Goal: Task Accomplishment & Management: Use online tool/utility

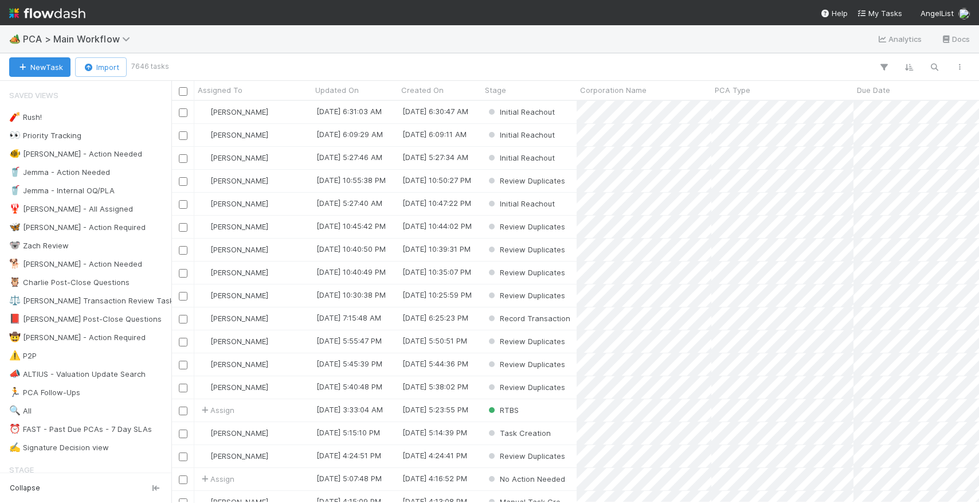
scroll to position [0, 1]
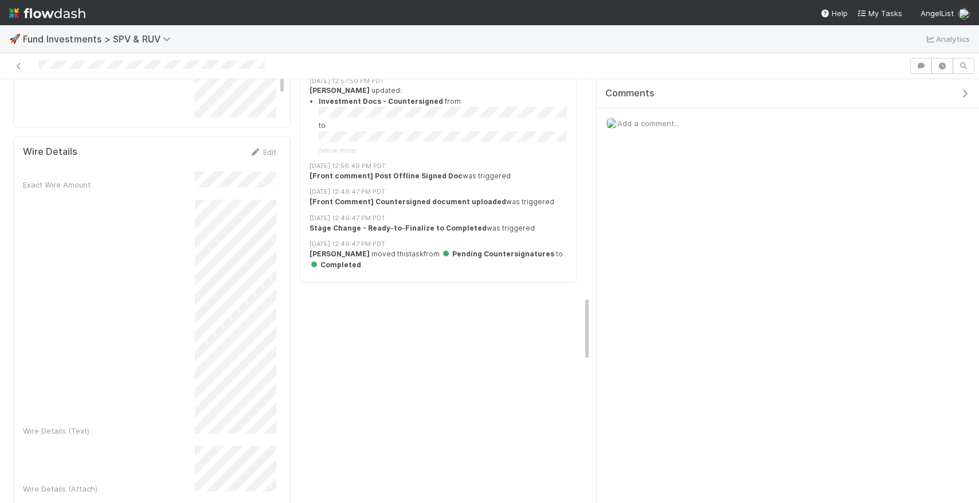
scroll to position [1410, 0]
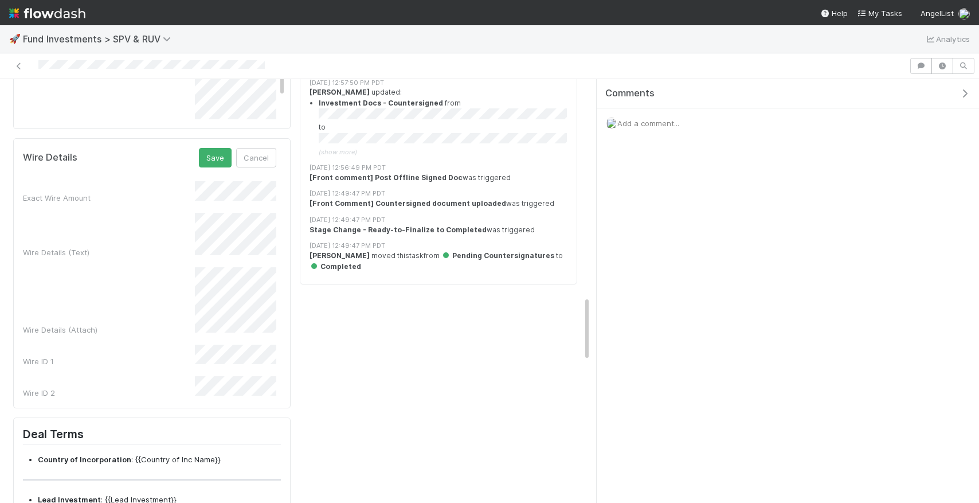
click at [216, 328] on div "Exact Wire Amount Wire Details (Text) Wire Details (Attach) Wire ID 1 Wire ID 2" at bounding box center [149, 289] width 253 height 217
click at [400, 368] on div "Checklist Completed There are no checklist items for this stage. Add checklist …" at bounding box center [438, 17] width 287 height 2582
click at [256, 148] on button "Cancel" at bounding box center [256, 157] width 40 height 19
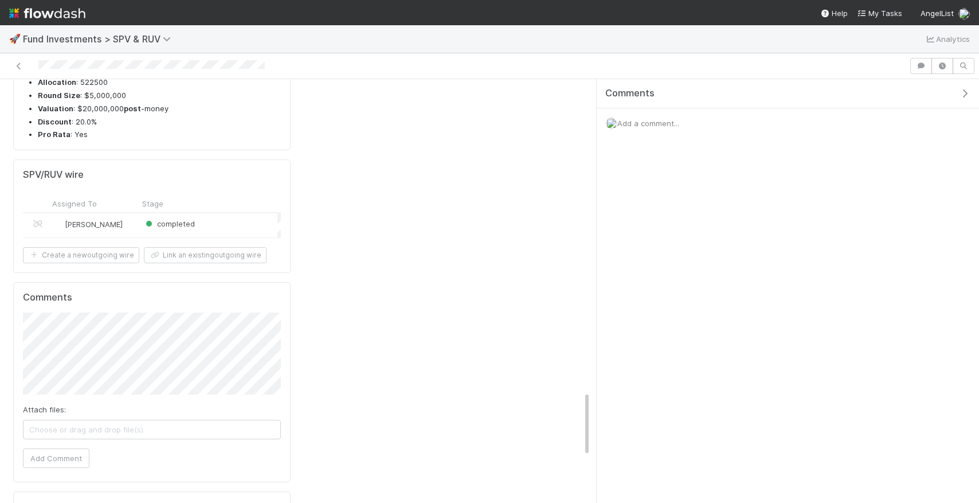
scroll to position [1937, 0]
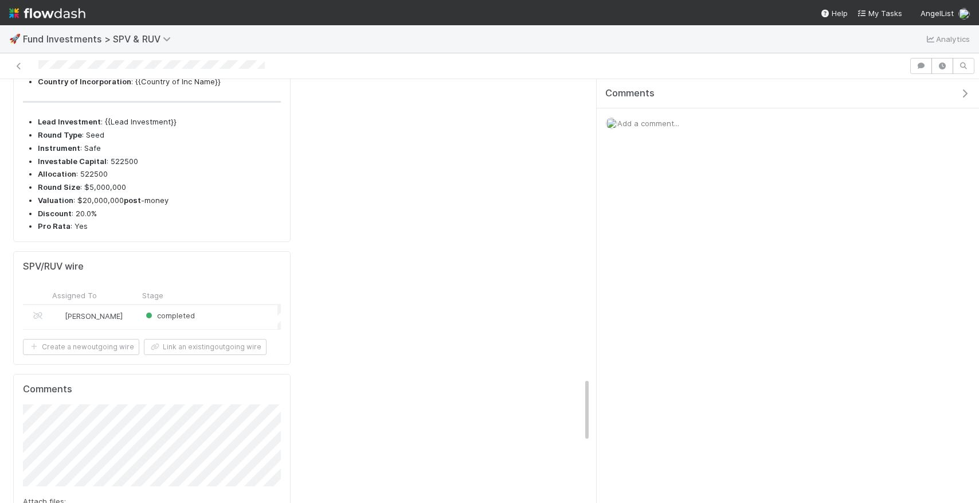
click at [229, 305] on div "completed" at bounding box center [208, 317] width 139 height 25
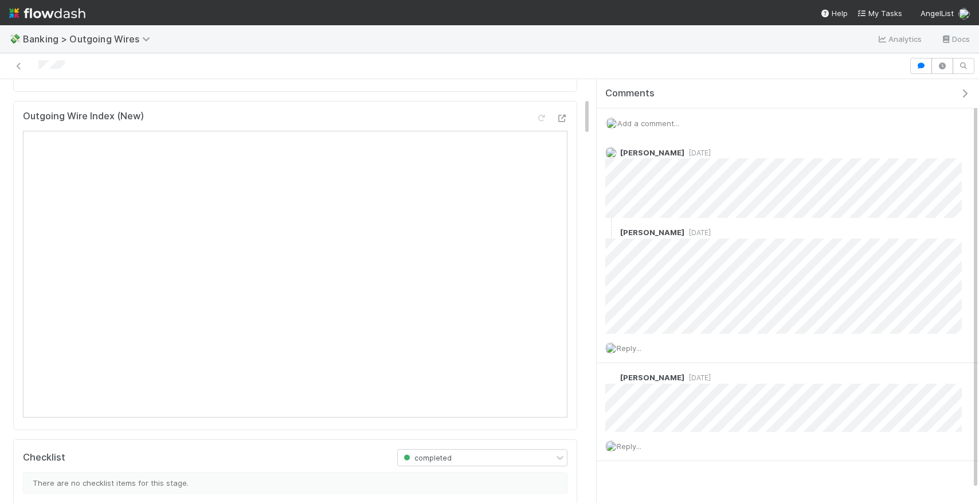
scroll to position [204, 0]
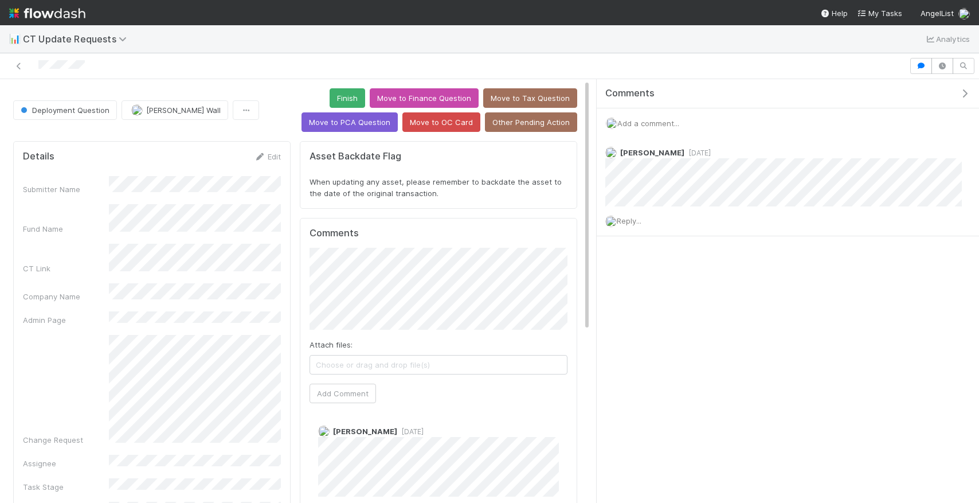
click at [644, 128] on div "Add a comment..." at bounding box center [787, 123] width 382 height 30
click at [643, 122] on span "Add a comment..." at bounding box center [648, 123] width 62 height 9
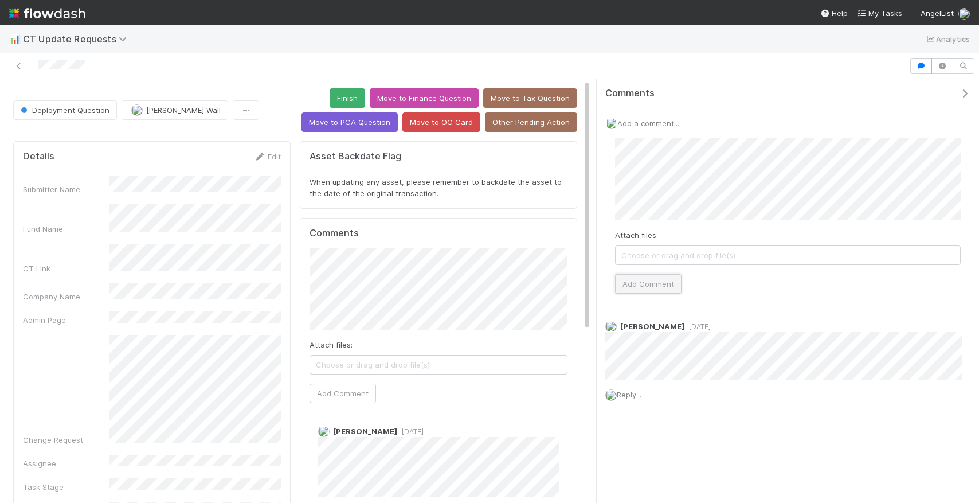
click at [656, 277] on button "Add Comment" at bounding box center [648, 283] width 66 height 19
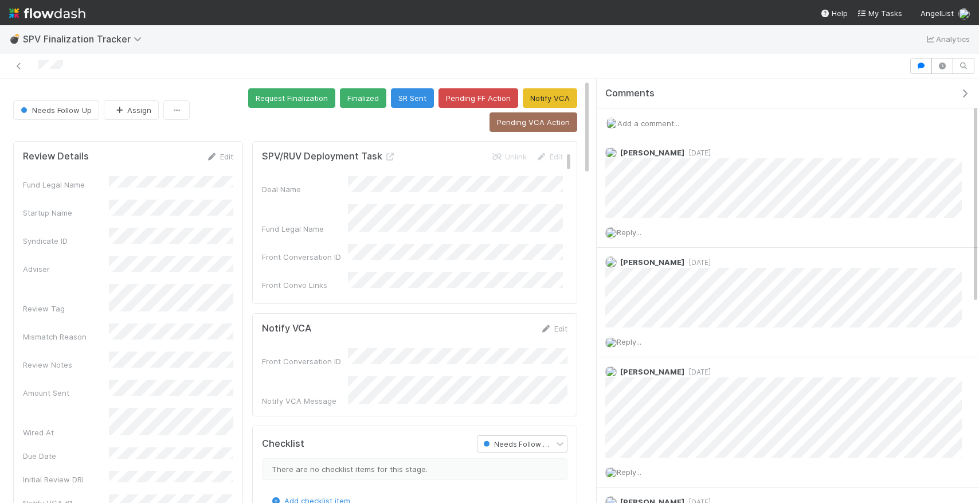
click at [647, 121] on span "Add a comment..." at bounding box center [648, 123] width 62 height 9
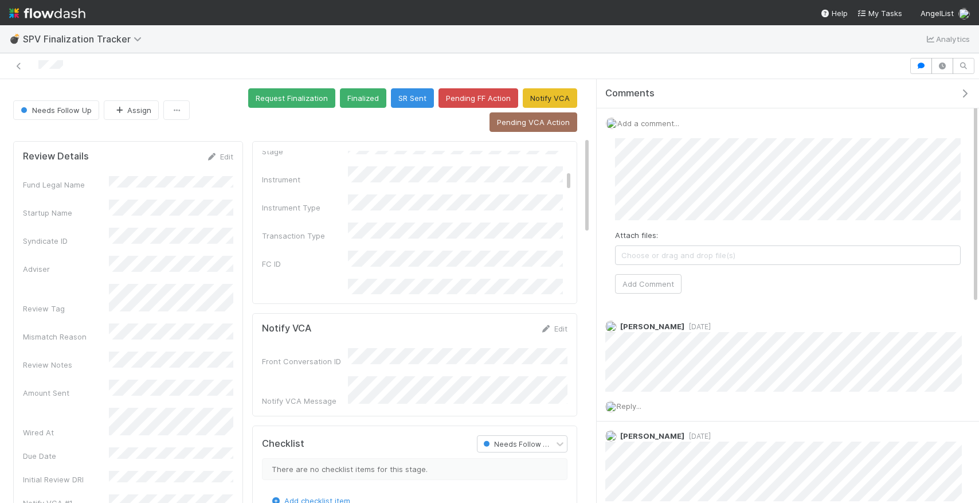
scroll to position [264, 0]
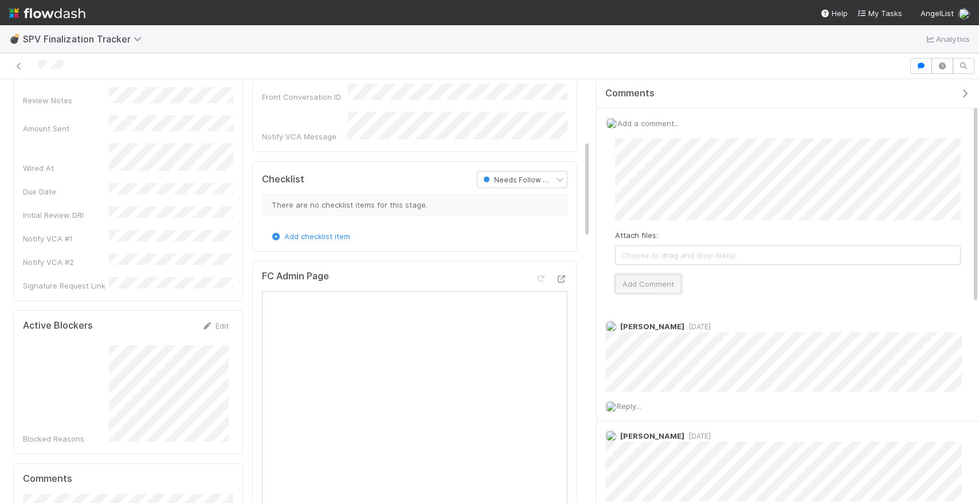
click at [664, 281] on button "Add Comment" at bounding box center [648, 283] width 66 height 19
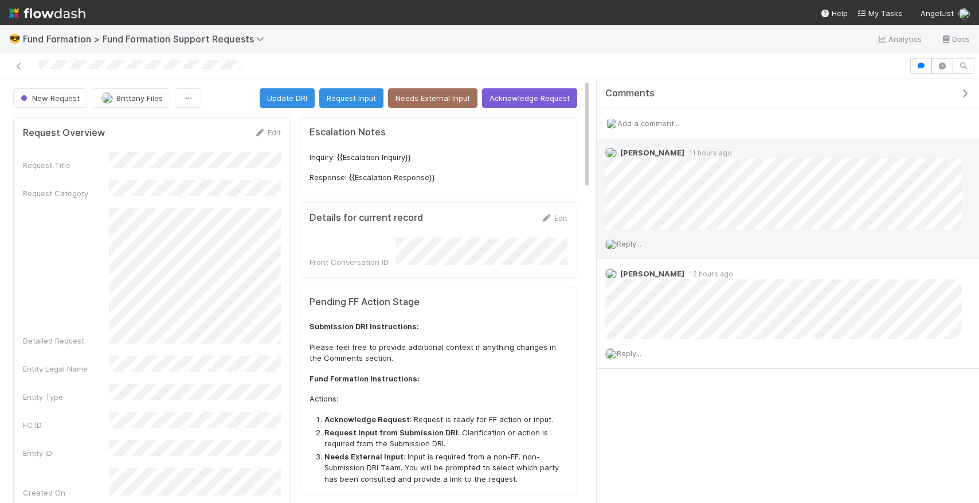
click at [638, 241] on span "Reply..." at bounding box center [629, 243] width 25 height 9
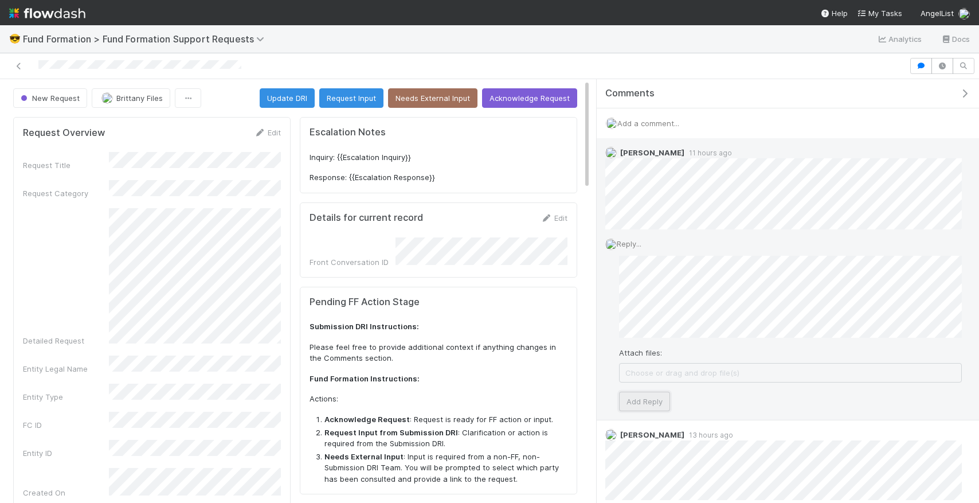
click at [639, 404] on button "Add Reply" at bounding box center [644, 400] width 51 height 19
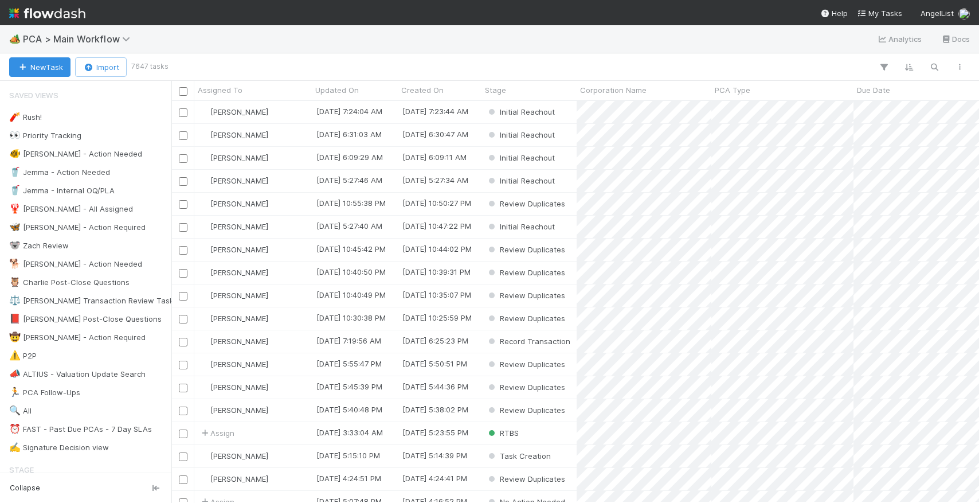
scroll to position [401, 807]
click at [934, 67] on icon "button" at bounding box center [933, 67] width 11 height 10
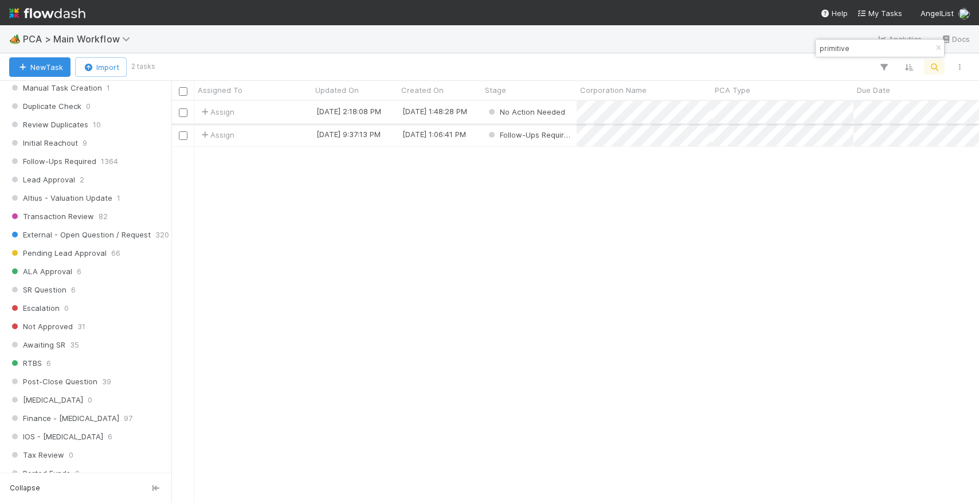
type input "primitive"
click at [289, 117] on div "Assign" at bounding box center [252, 112] width 117 height 22
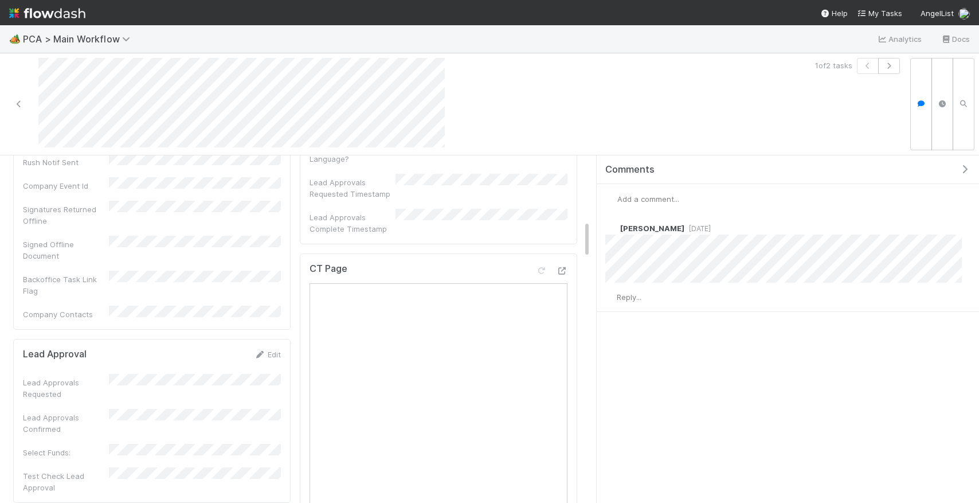
scroll to position [605, 0]
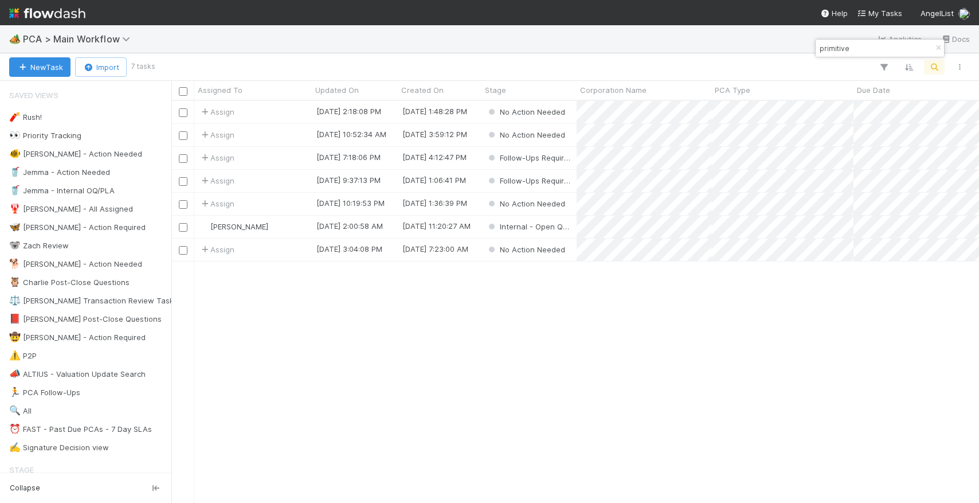
scroll to position [401, 807]
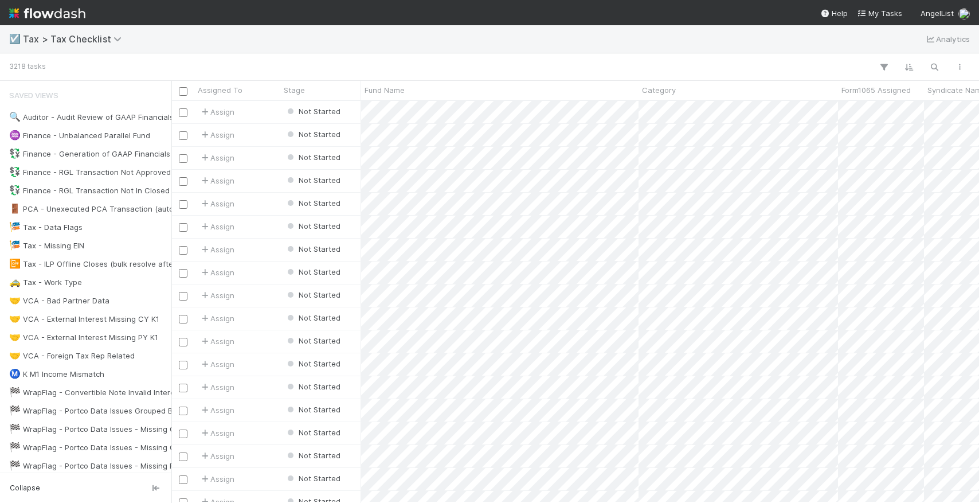
scroll to position [0, 1]
click at [929, 74] on div "3218 tasks" at bounding box center [489, 67] width 979 height 28
click at [933, 69] on icon "button" at bounding box center [933, 67] width 11 height 10
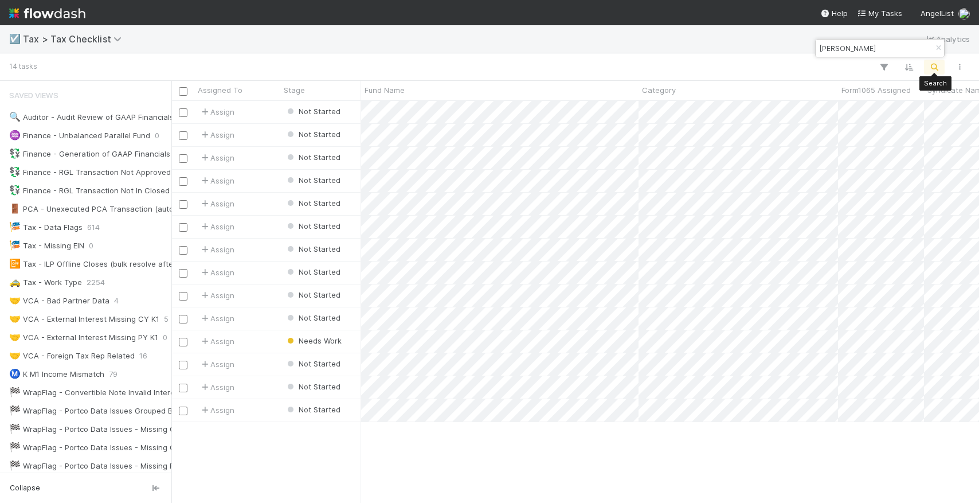
scroll to position [401, 807]
type input "[PERSON_NAME]"
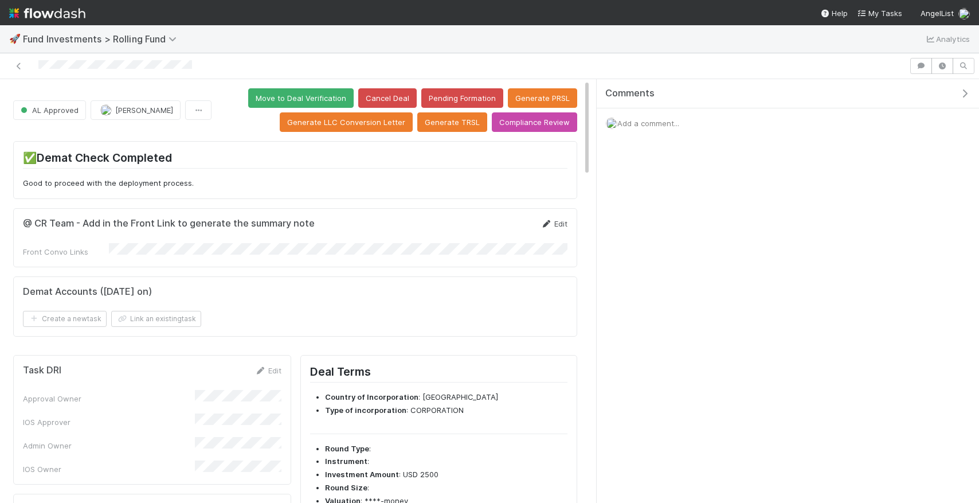
click at [541, 220] on icon at bounding box center [545, 223] width 11 height 7
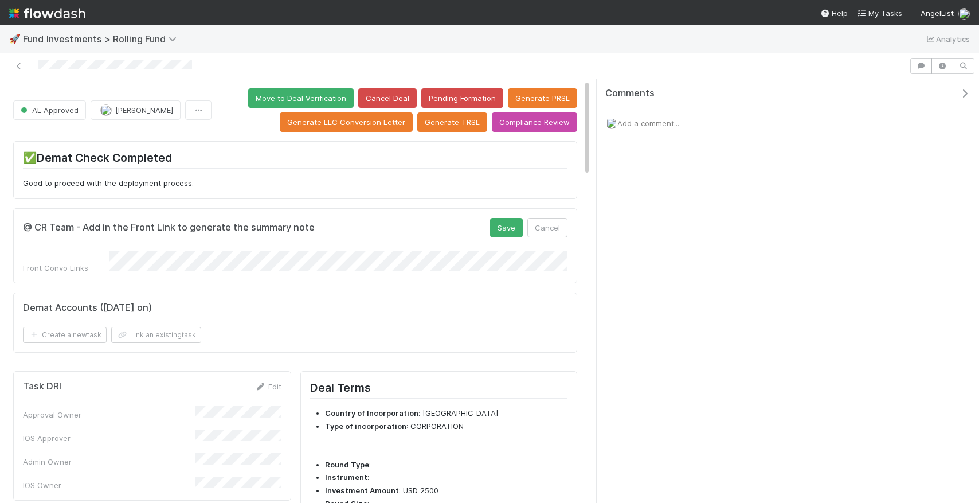
click at [502, 273] on div "@ CR Team - Add in the Front Link to generate the summary note Save Cancel Fron…" at bounding box center [295, 245] width 564 height 75
click at [501, 237] on form "@ CR Team - Add in the Front Link to generate the summary note Save Cancel Fron…" at bounding box center [295, 246] width 544 height 56
click at [501, 229] on button "Save" at bounding box center [506, 227] width 33 height 19
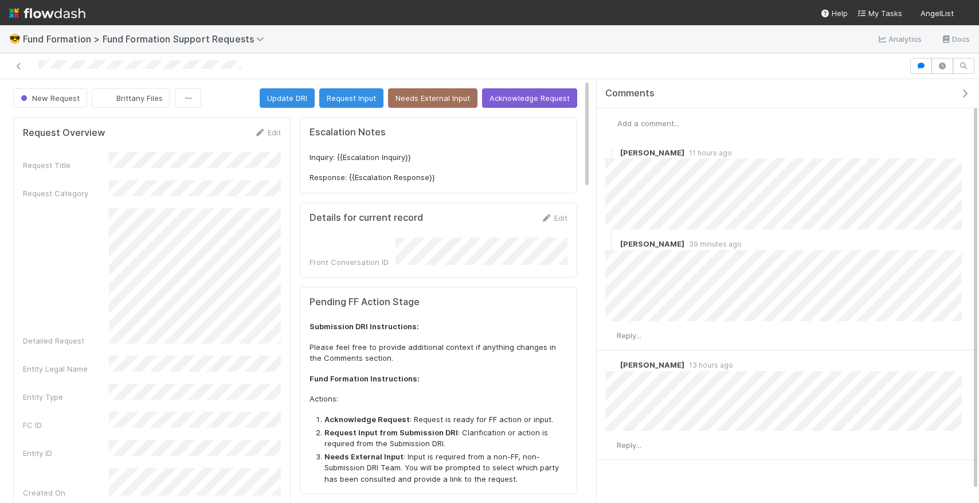
scroll to position [3, 0]
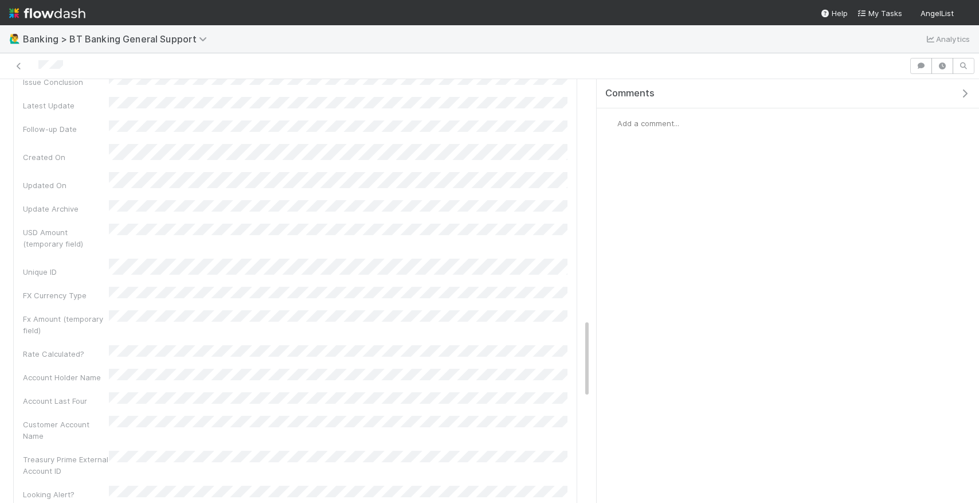
scroll to position [1125, 0]
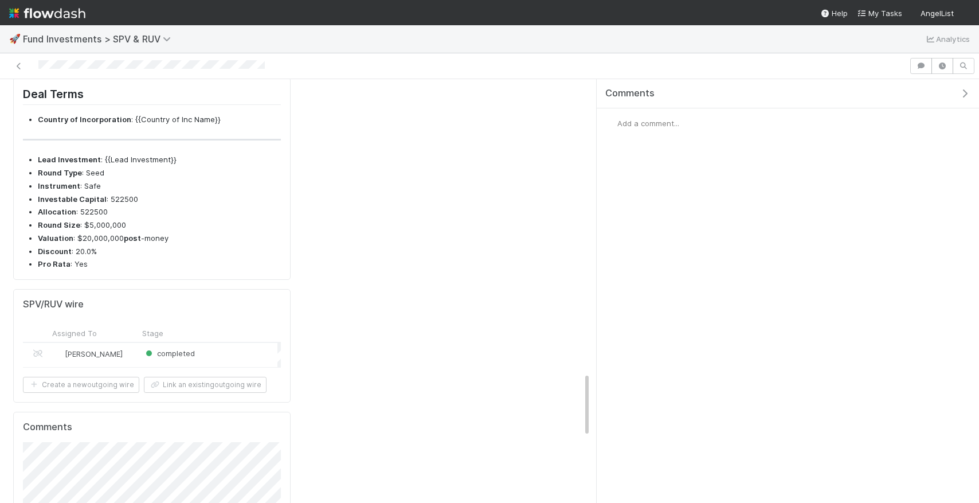
scroll to position [1906, 0]
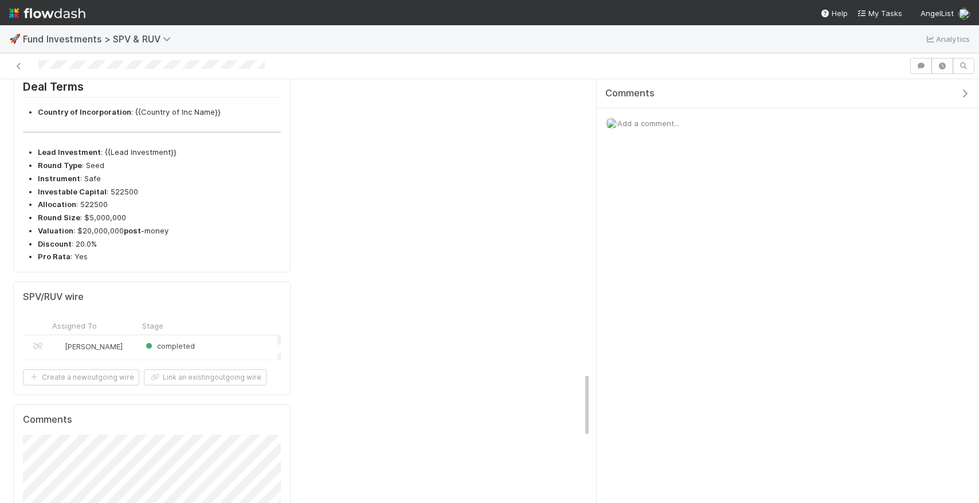
click at [217, 335] on div "completed" at bounding box center [208, 347] width 139 height 25
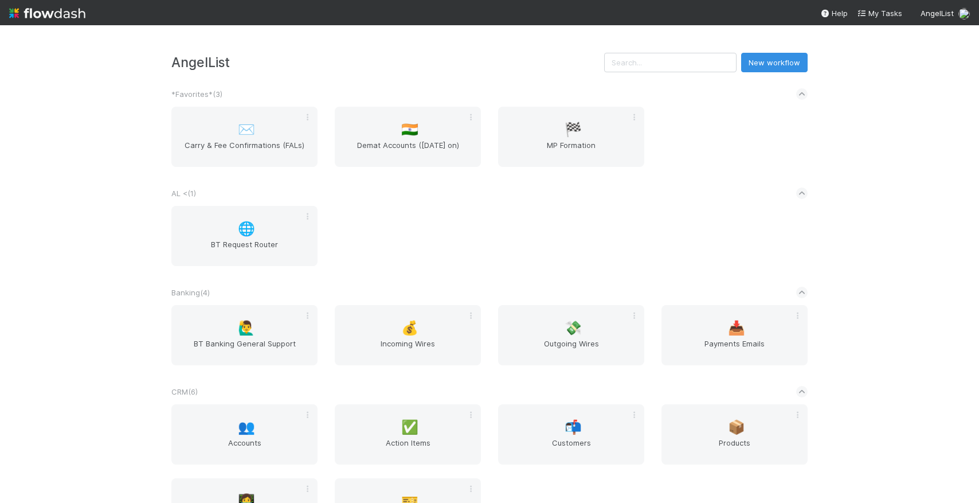
click at [113, 230] on div "AngelList New workflow *Favorites* ( 3 ) ✉️ Carry & Fee Confirmations (FALs) 🇮🇳…" at bounding box center [489, 263] width 979 height 477
click at [535, 329] on div "💸 Outgoing Wires" at bounding box center [571, 335] width 146 height 60
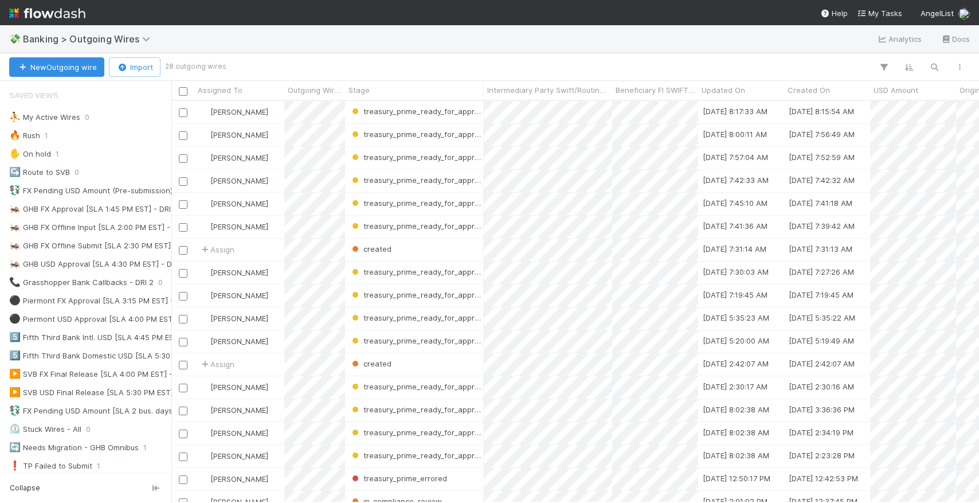
scroll to position [0, 1]
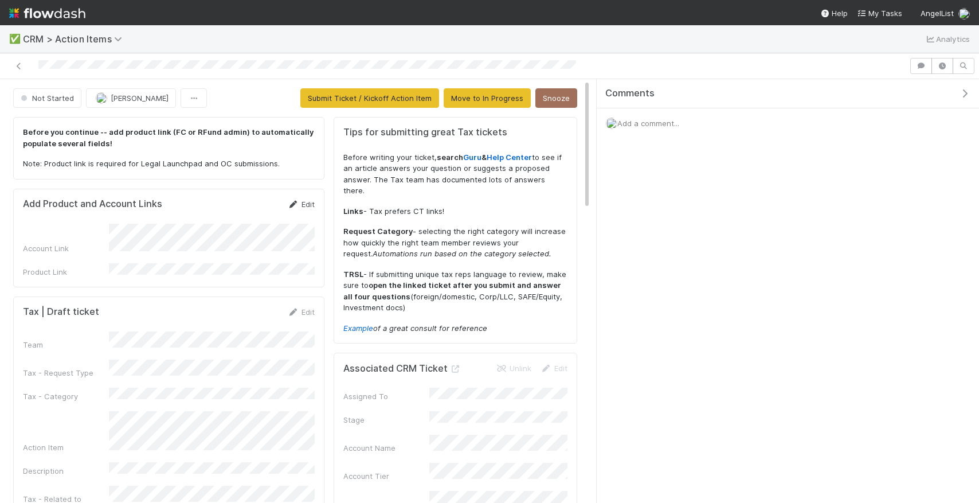
click at [300, 203] on link "Edit" at bounding box center [301, 203] width 27 height 9
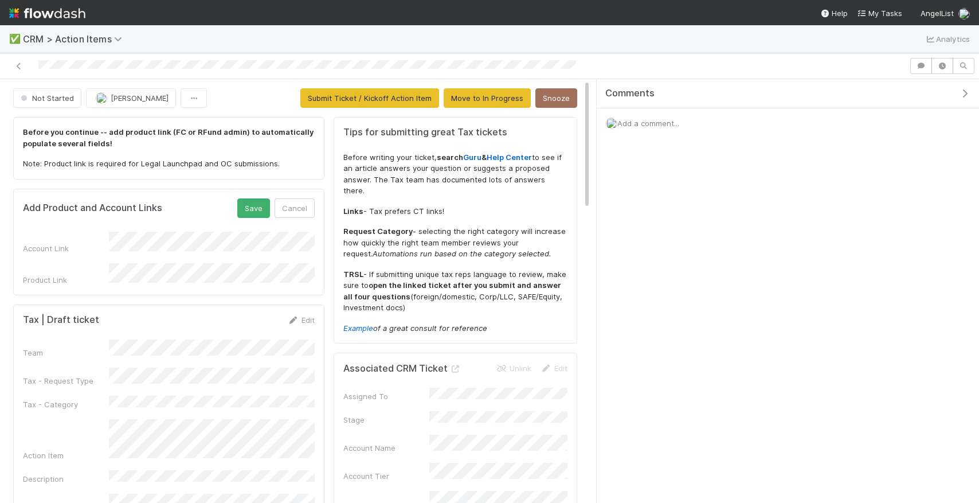
click at [256, 219] on form "Add Product and Account Links Save Cancel Account Link Product Link" at bounding box center [169, 241] width 292 height 87
click at [256, 215] on button "Save" at bounding box center [253, 207] width 33 height 19
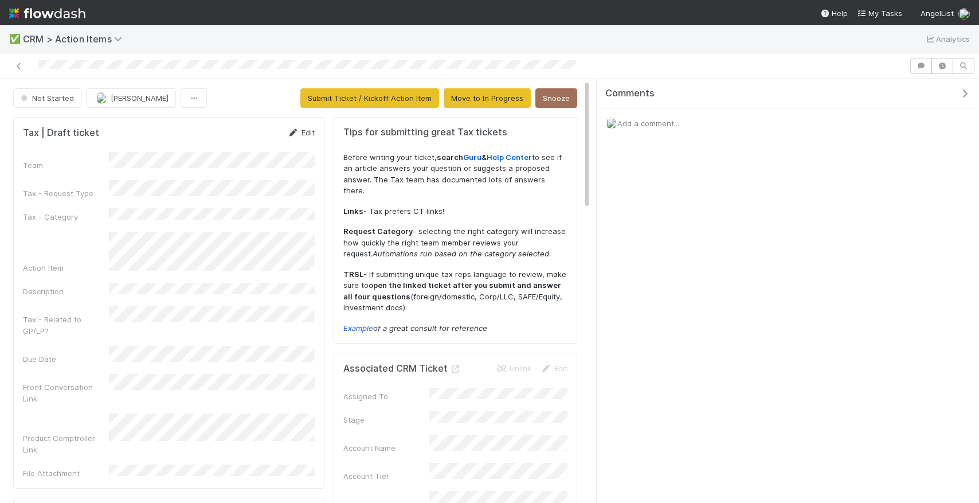
click at [299, 131] on link "Edit" at bounding box center [301, 132] width 27 height 9
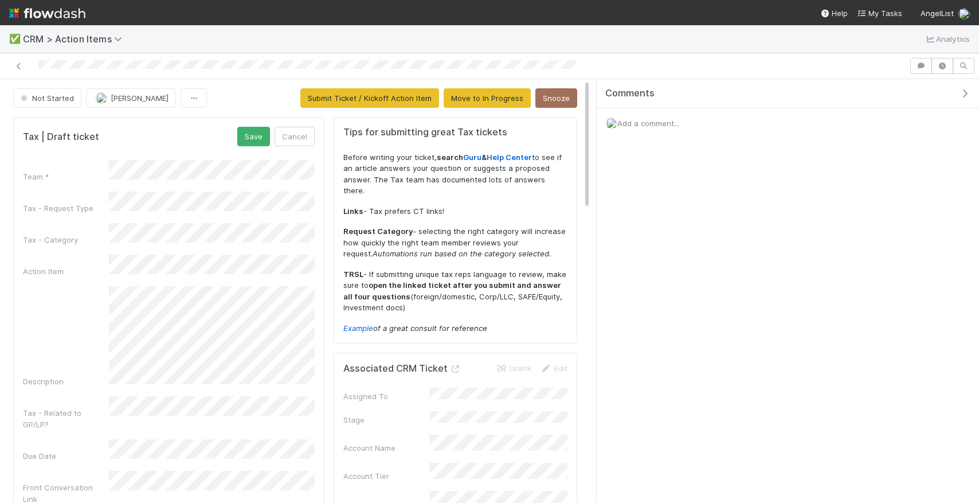
click at [197, 217] on div "Team * Tax - Request Type Tax - Category Action Item Description Tax - Related …" at bounding box center [169, 369] width 292 height 419
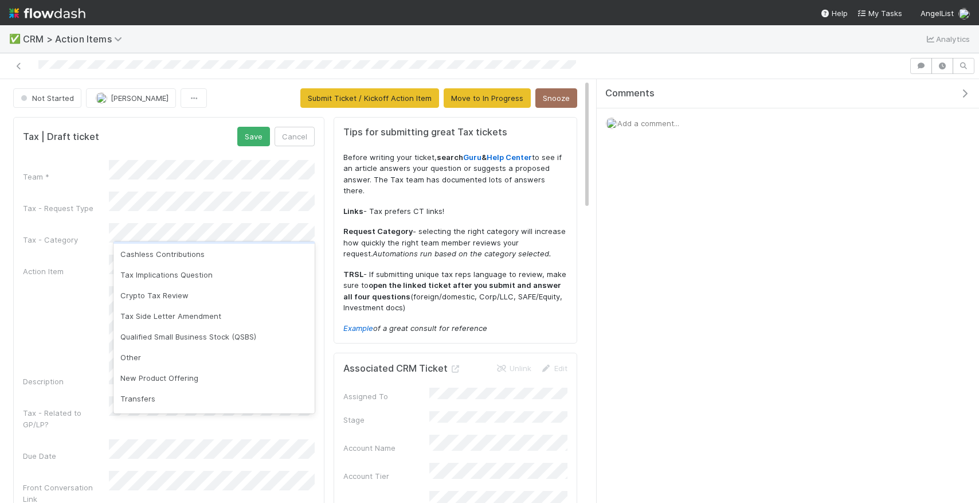
scroll to position [63, 0]
click at [181, 274] on div "Tax Implications Question" at bounding box center [213, 273] width 201 height 21
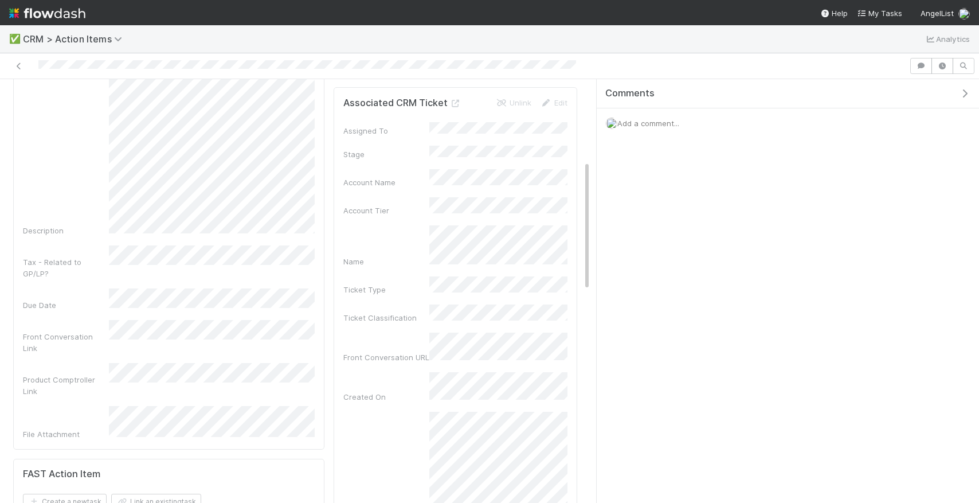
scroll to position [0, 0]
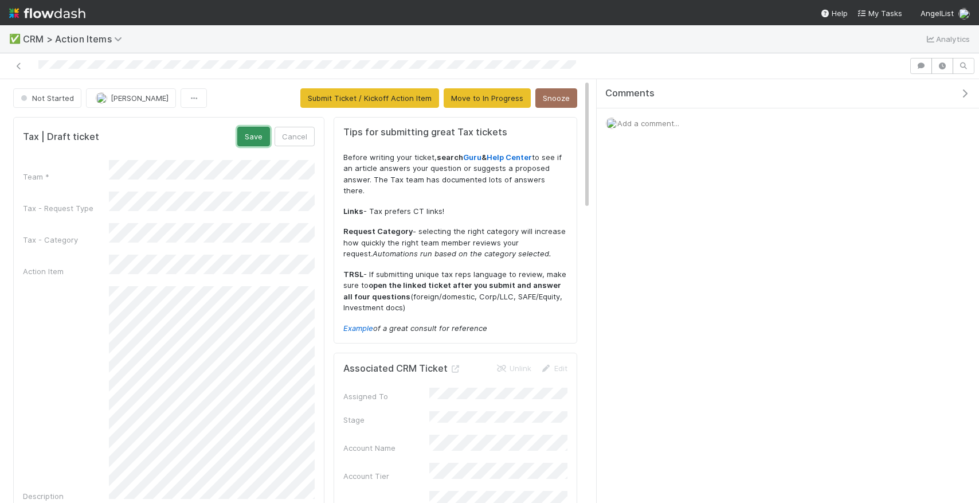
click at [255, 132] on button "Save" at bounding box center [253, 136] width 33 height 19
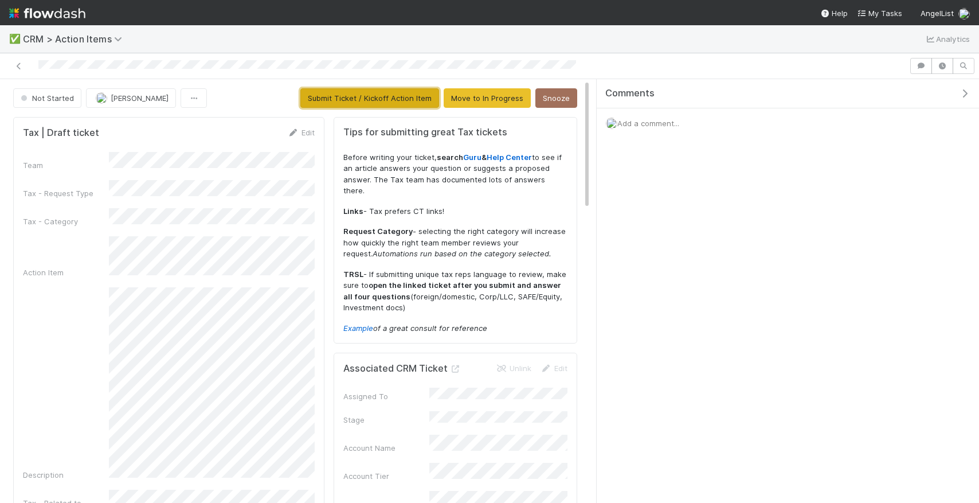
click at [320, 99] on button "Submit Ticket / Kickoff Action Item" at bounding box center [369, 97] width 139 height 19
click at [320, 99] on div "Not Started [PERSON_NAME] Submit Ticket / Kickoff Action Item Move to In Progre…" at bounding box center [295, 97] width 564 height 19
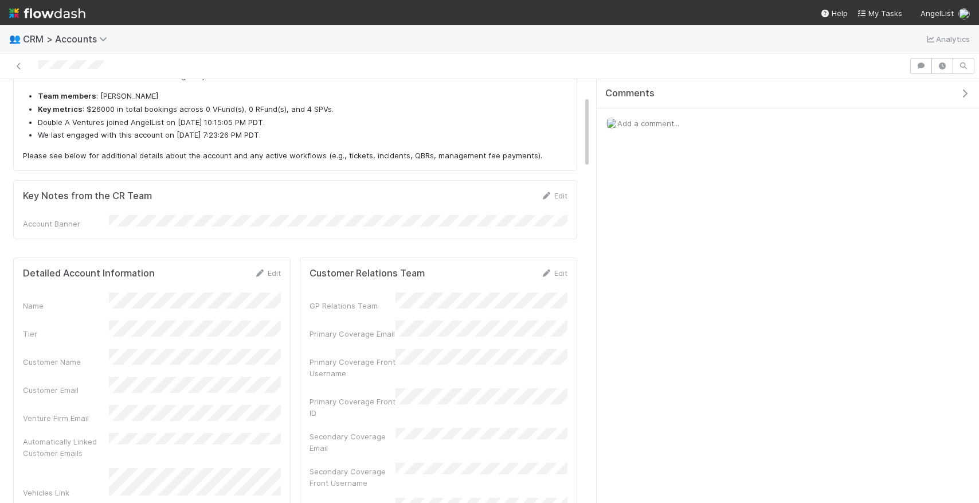
scroll to position [133, 0]
